Goal: Transaction & Acquisition: Purchase product/service

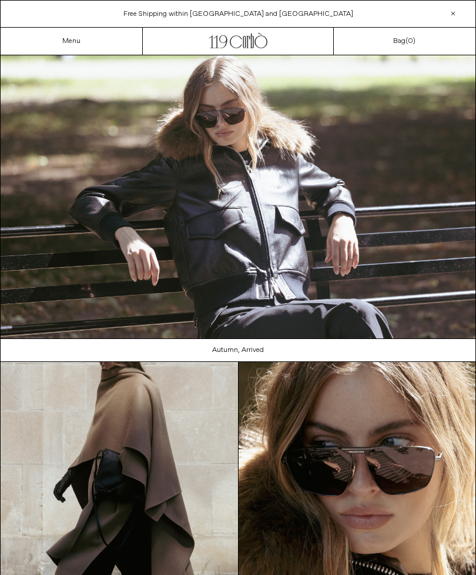
click at [78, 42] on link "Menu" at bounding box center [71, 40] width 18 height 9
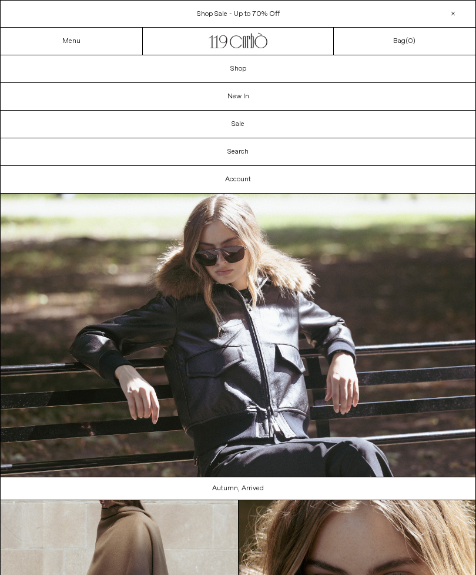
click at [245, 65] on link "Shop" at bounding box center [238, 68] width 475 height 27
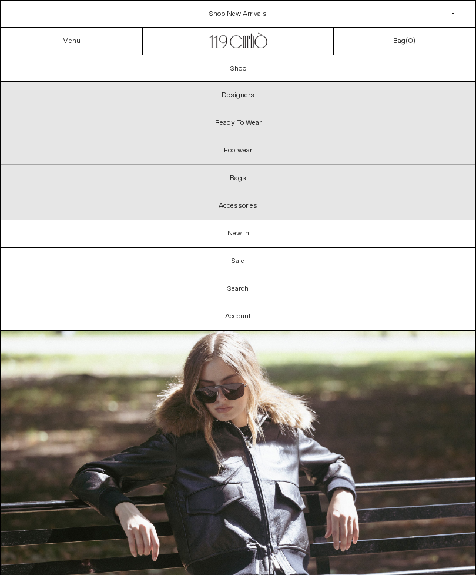
click at [261, 118] on p "Ready To Wear" at bounding box center [238, 123] width 475 height 28
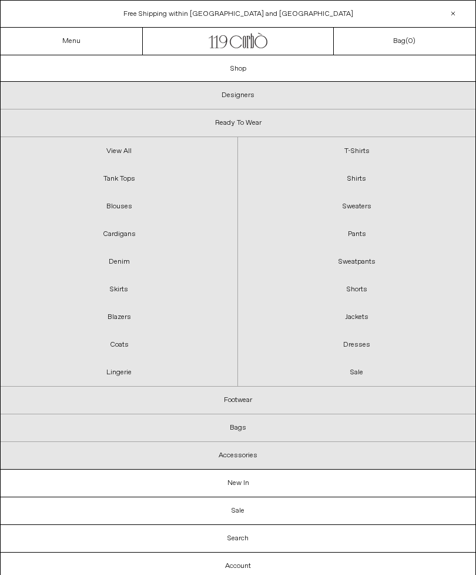
click at [360, 204] on link "Sweaters" at bounding box center [357, 206] width 238 height 28
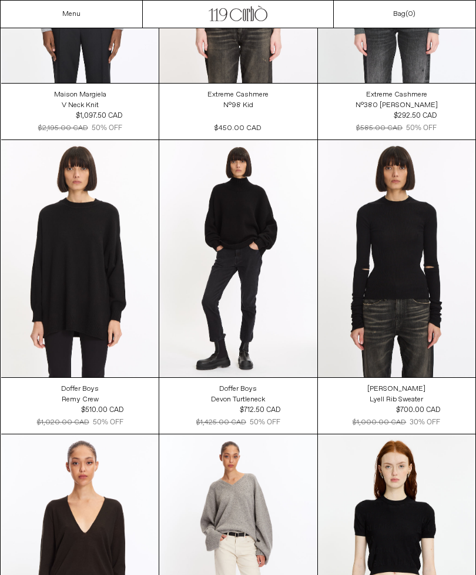
scroll to position [3978, 0]
click at [255, 225] on at bounding box center [238, 258] width 158 height 236
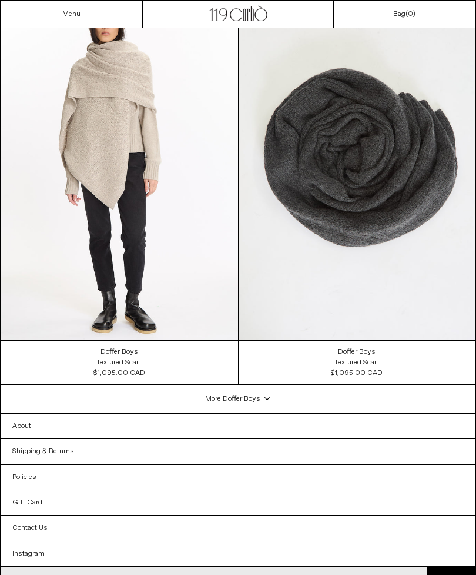
scroll to position [1710, 0]
